Goal: Information Seeking & Learning: Learn about a topic

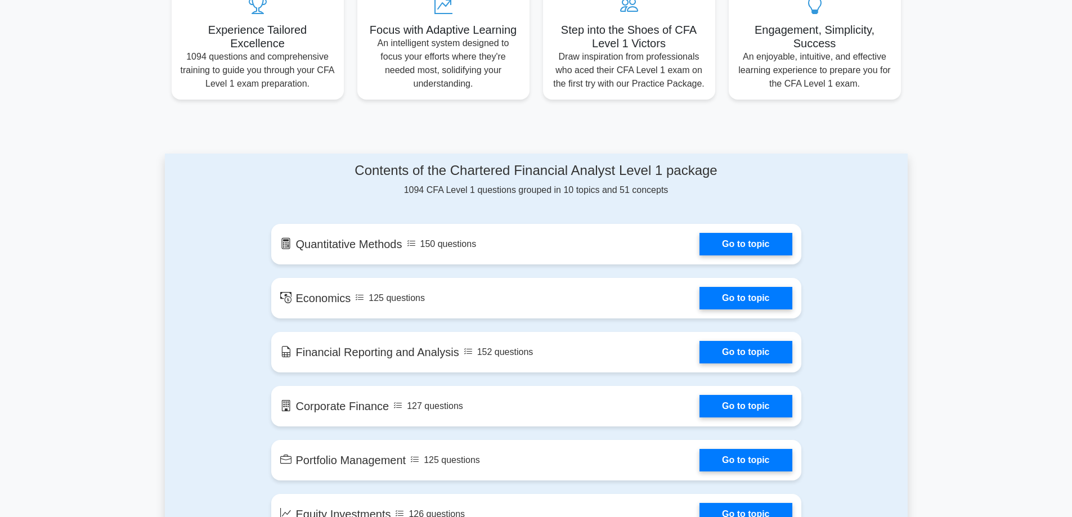
scroll to position [469, 0]
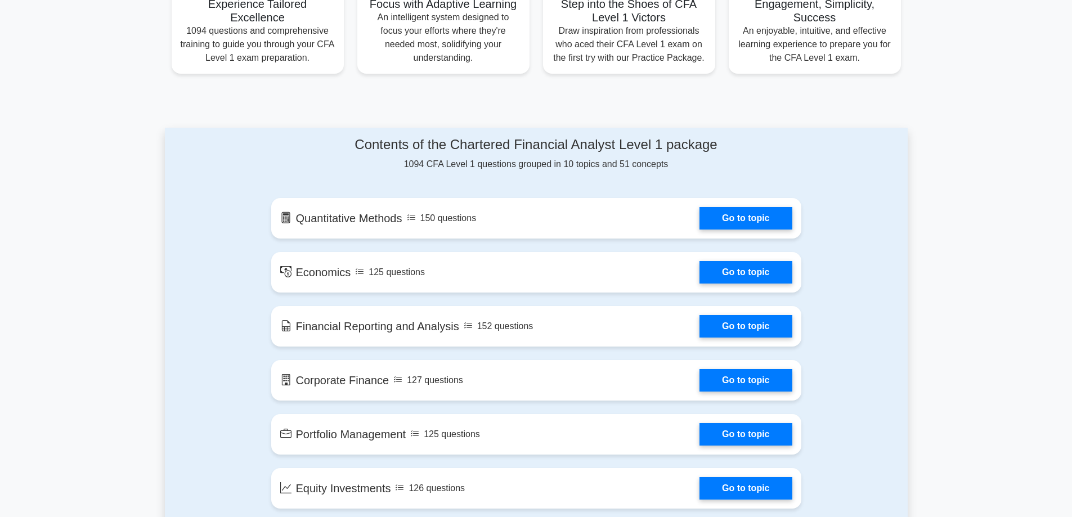
click at [487, 145] on h4 "Contents of the Chartered Financial Analyst Level 1 package" at bounding box center [536, 145] width 530 height 16
drag, startPoint x: 487, startPoint y: 145, endPoint x: 585, endPoint y: 155, distance: 99.0
click at [585, 155] on div "Contents of the Chartered Financial Analyst Level 1 package 1094 CFA Level 1 qu…" at bounding box center [536, 154] width 530 height 34
click at [567, 183] on div "Contents of the Chartered Financial Analyst Level 1 package 1094 CFA Level 1 qu…" at bounding box center [537, 438] width 544 height 620
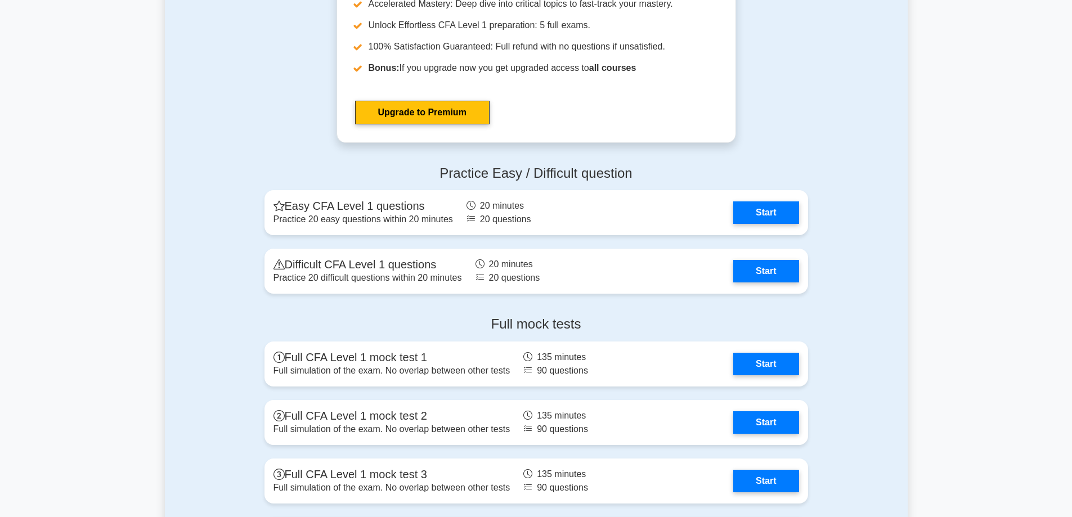
scroll to position [1313, 0]
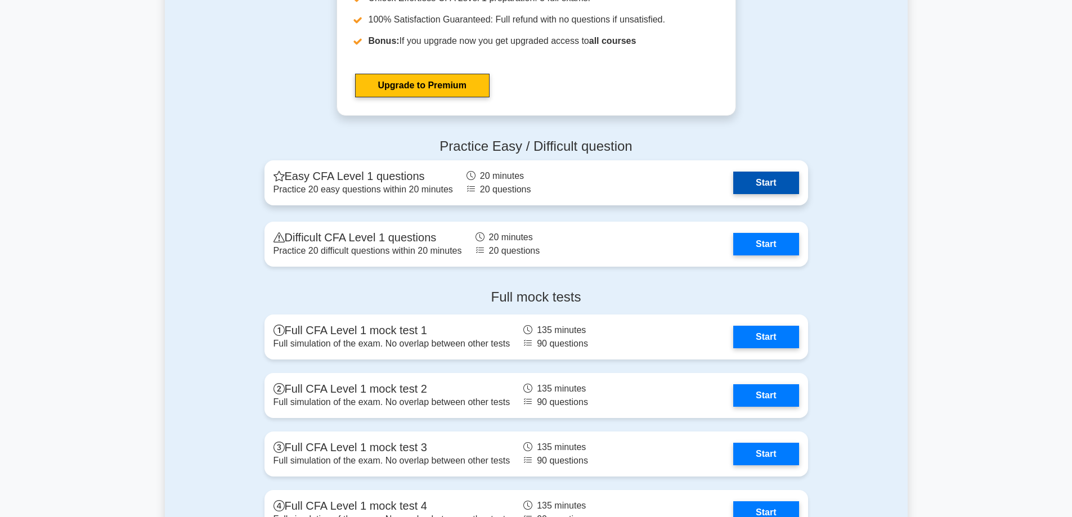
click at [733, 183] on link "Start" at bounding box center [765, 183] width 65 height 23
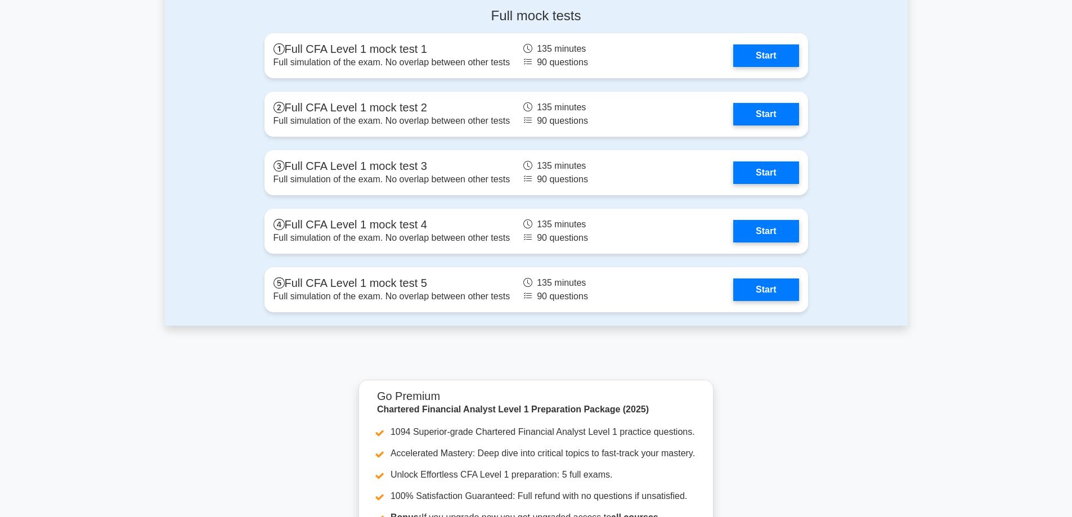
scroll to position [1876, 0]
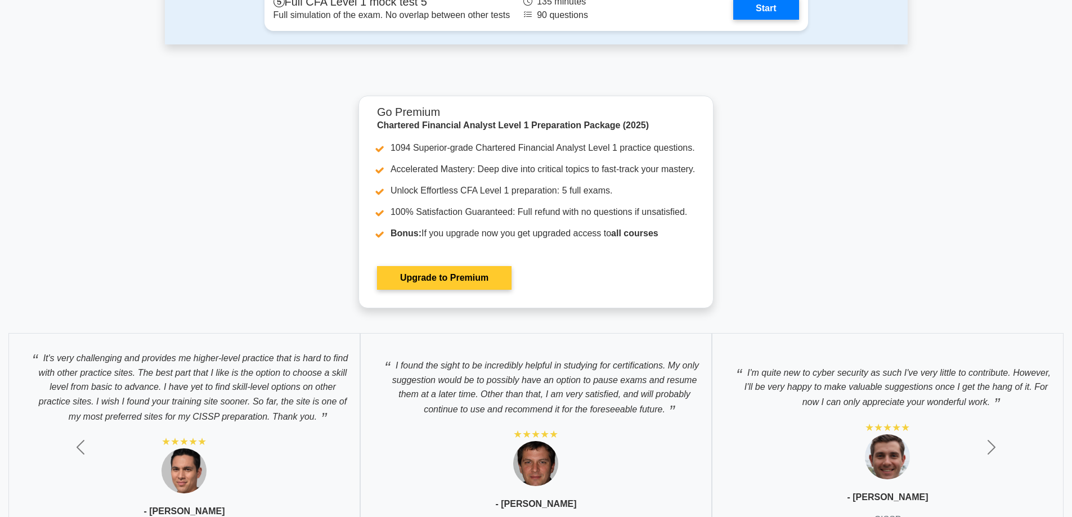
click at [472, 280] on link "Upgrade to Premium" at bounding box center [444, 278] width 135 height 24
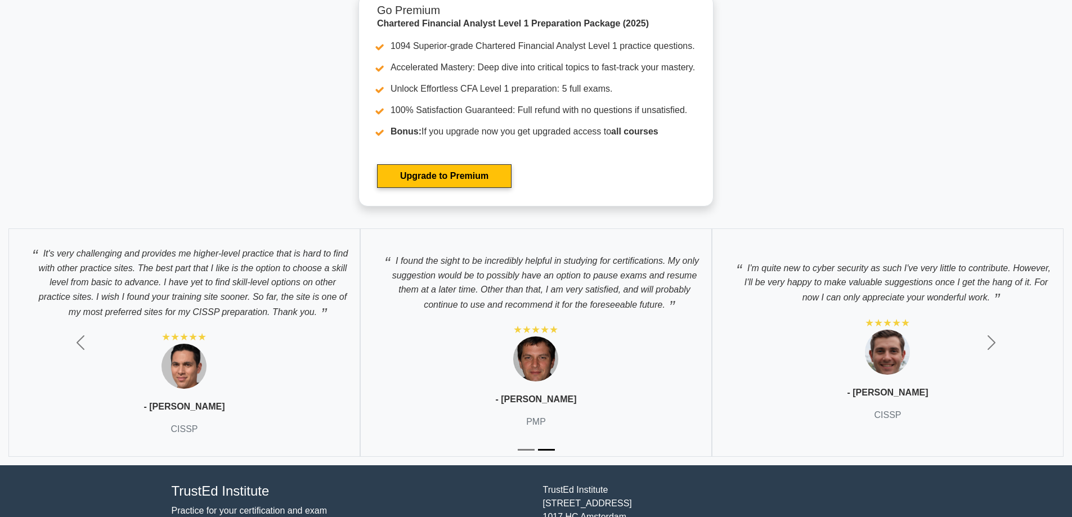
scroll to position [2052, 0]
